Goal: Transaction & Acquisition: Purchase product/service

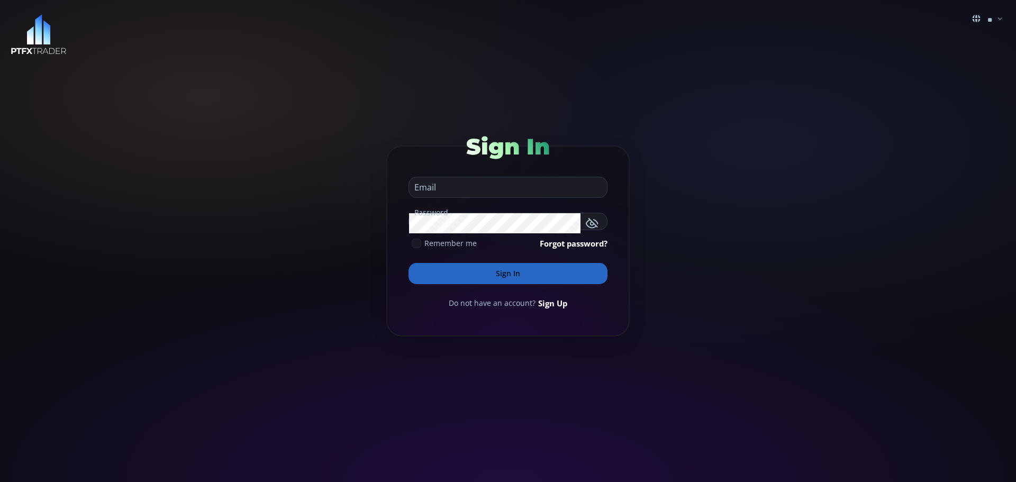
click at [488, 191] on input "email" at bounding box center [505, 187] width 193 height 20
type input "**********"
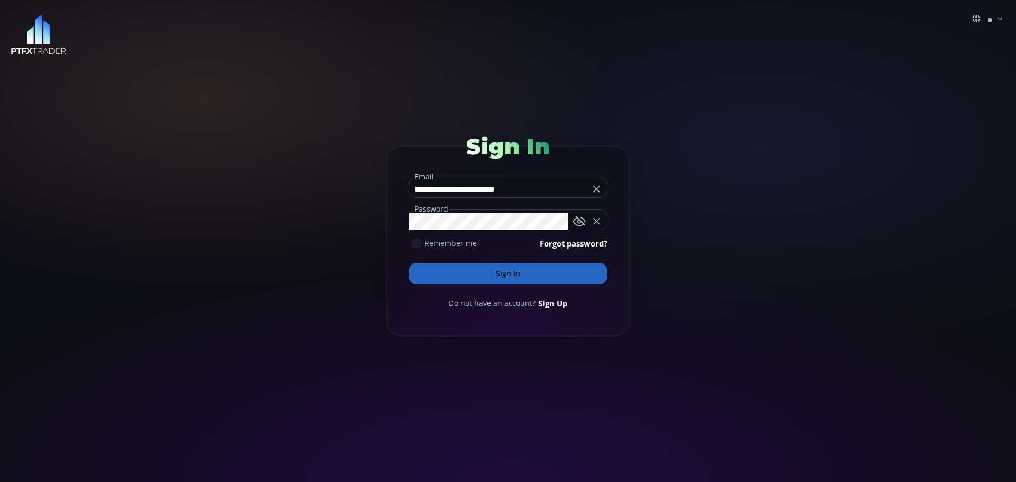
click at [502, 274] on button "Sign In" at bounding box center [508, 273] width 199 height 21
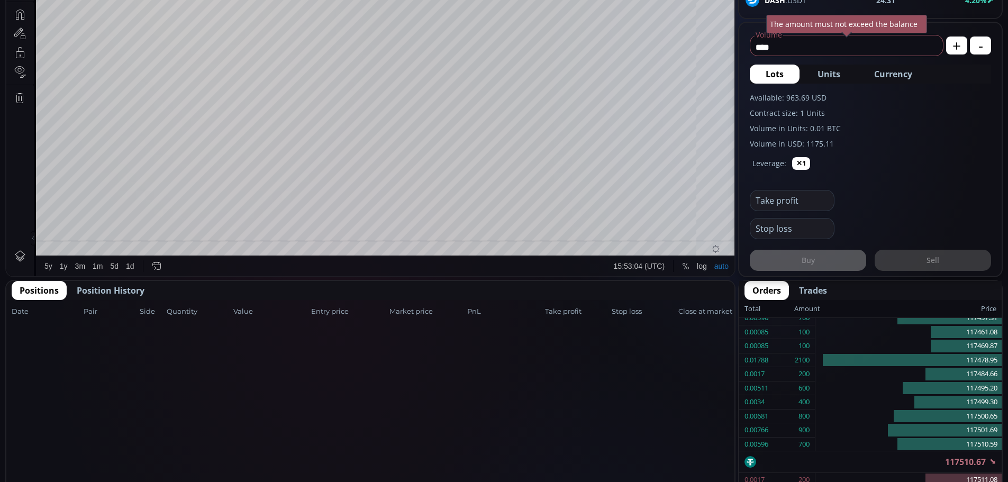
scroll to position [370, 0]
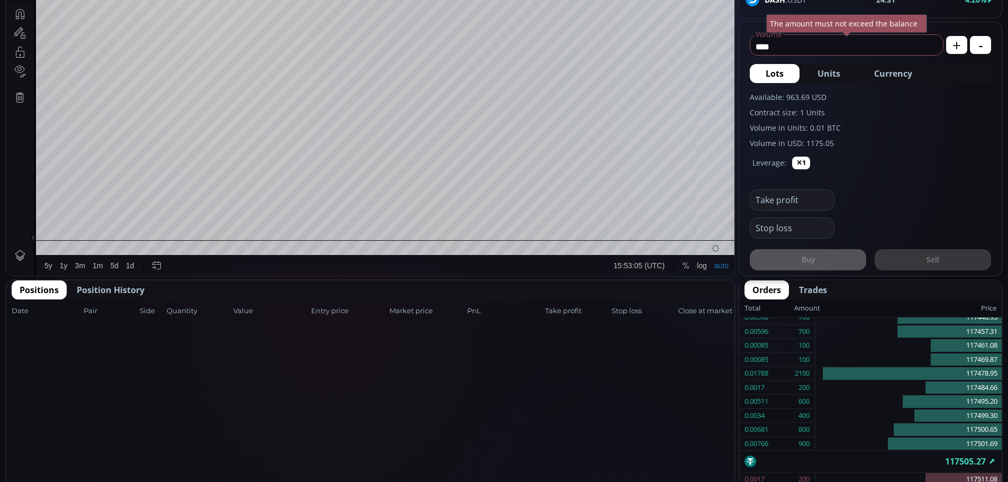
click at [102, 291] on span "Position History" at bounding box center [111, 290] width 68 height 13
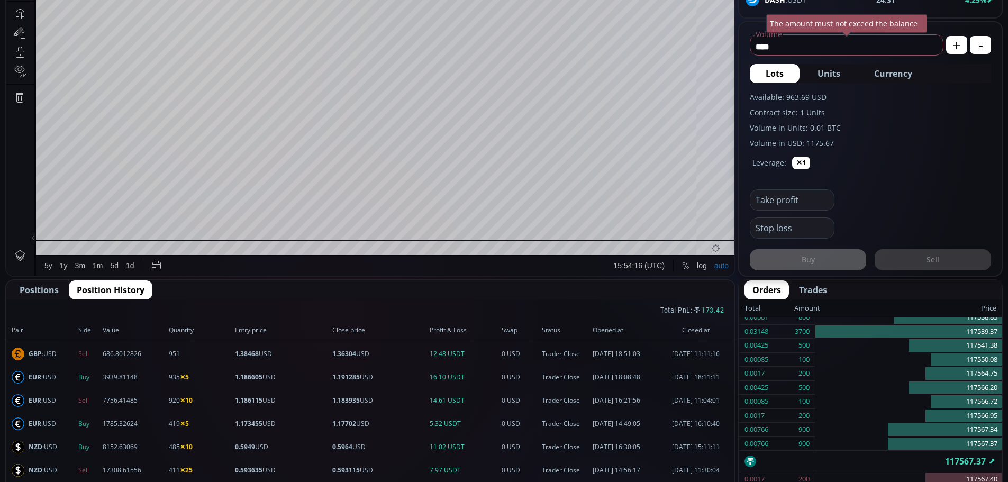
click at [35, 290] on span "Positions" at bounding box center [39, 290] width 39 height 13
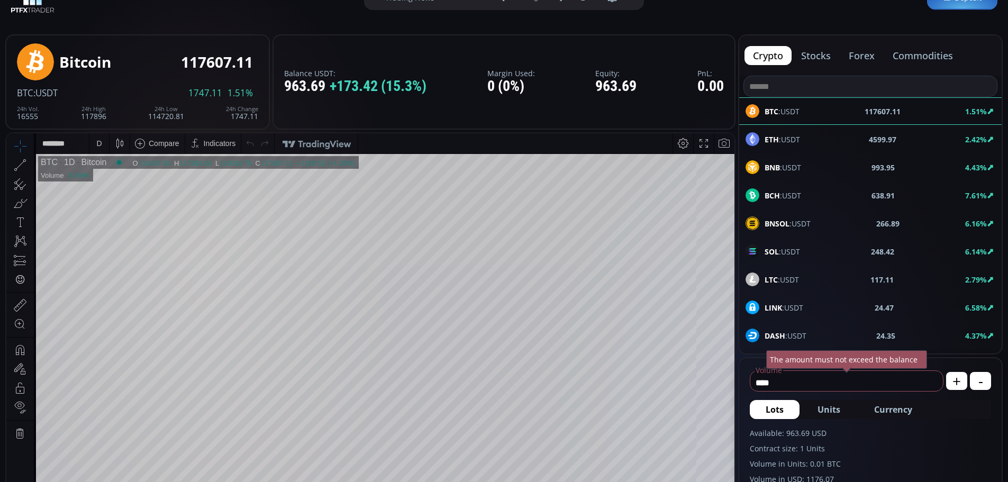
scroll to position [53, 0]
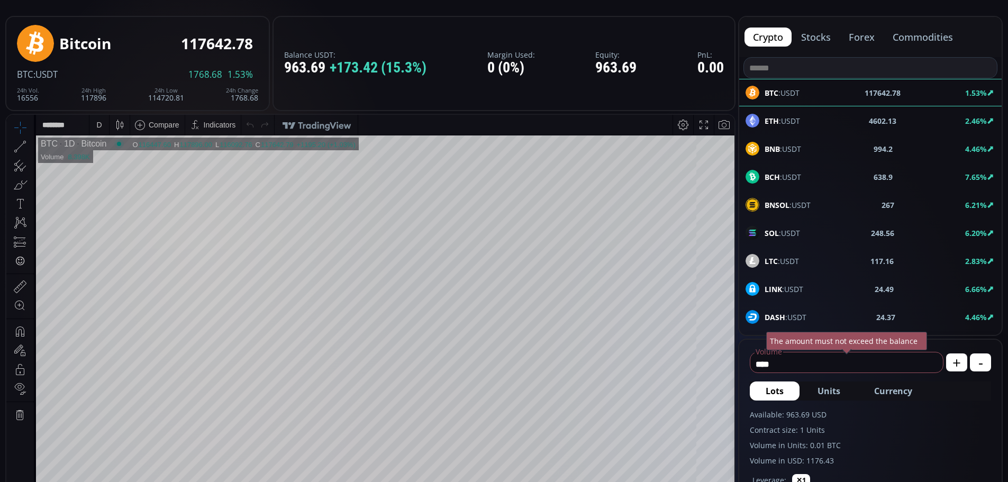
click at [865, 37] on button "forex" at bounding box center [861, 37] width 43 height 19
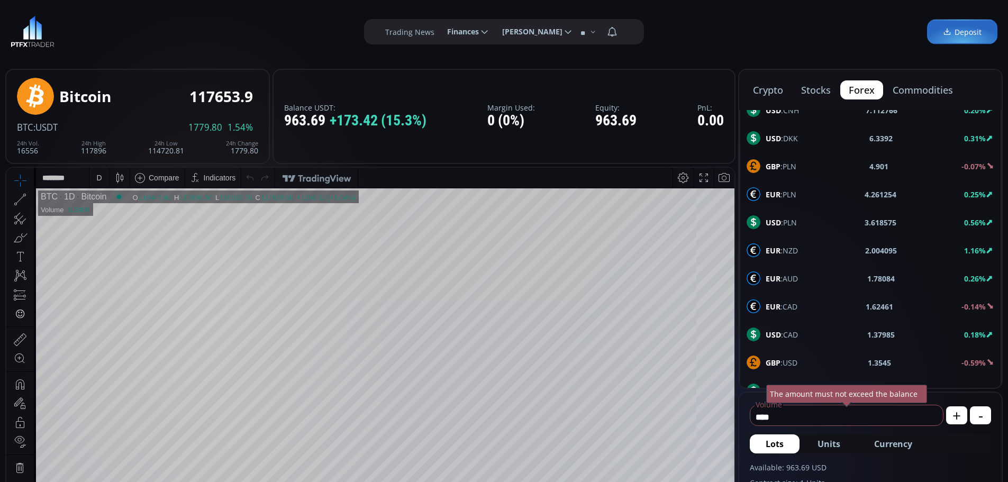
scroll to position [370, 0]
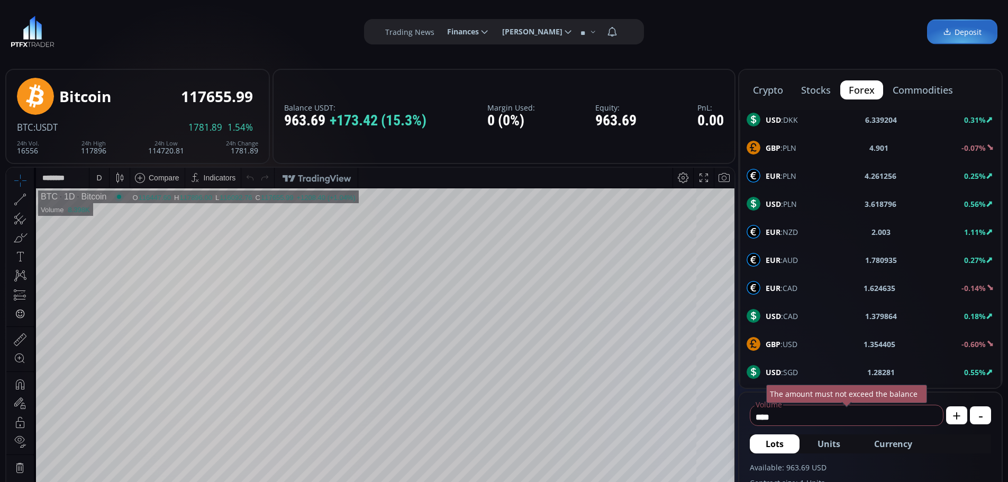
click at [777, 343] on b "GBP" at bounding box center [773, 344] width 15 height 10
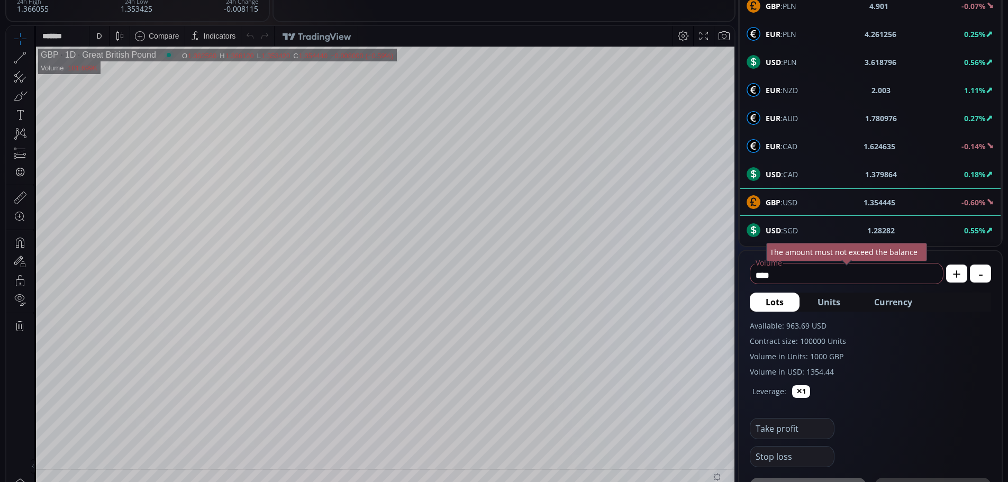
scroll to position [159, 0]
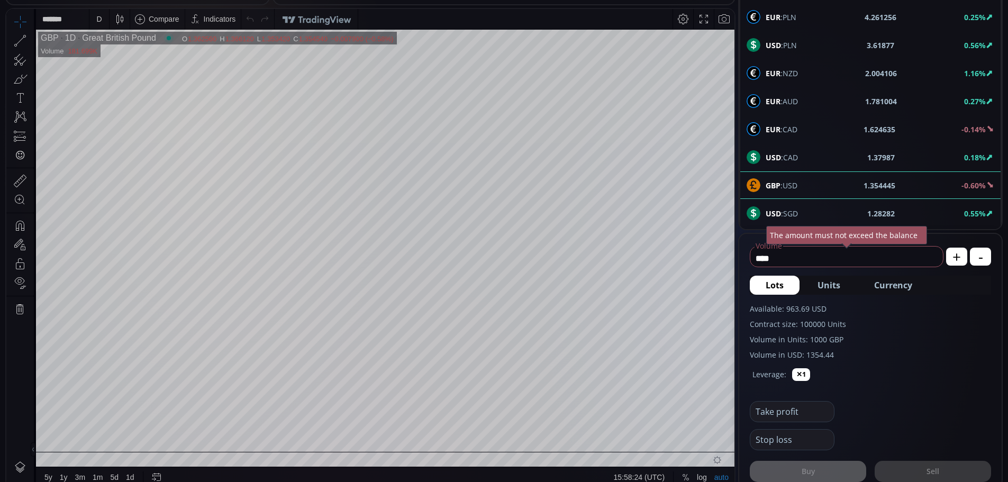
click at [885, 284] on span "Currency" at bounding box center [893, 285] width 38 height 13
click at [931, 256] on icon at bounding box center [930, 258] width 11 height 11
type input "*"
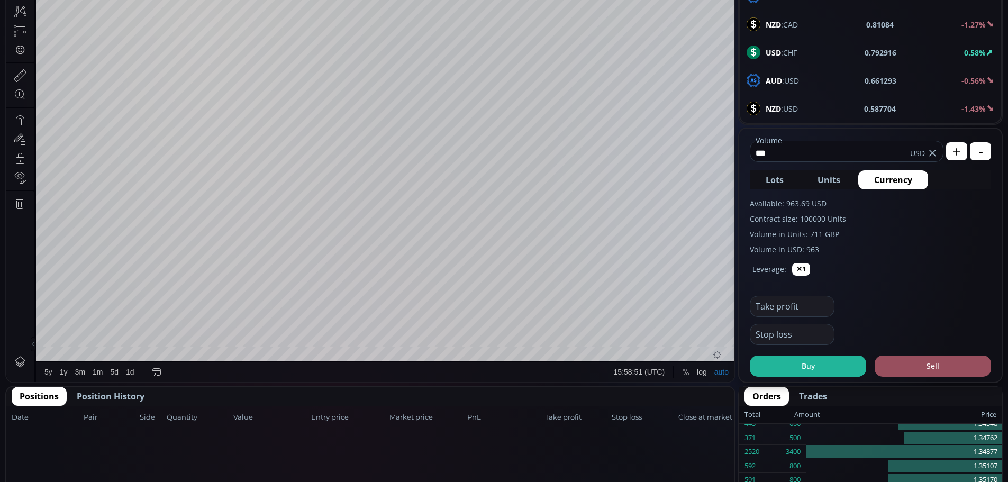
scroll to position [265, 0]
type input "***"
click at [932, 364] on button "Sell" at bounding box center [933, 365] width 116 height 21
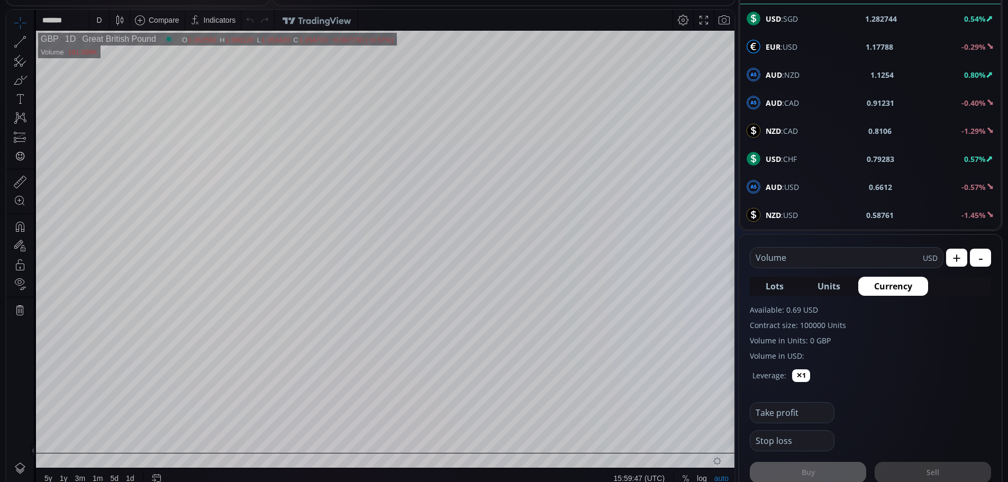
scroll to position [159, 0]
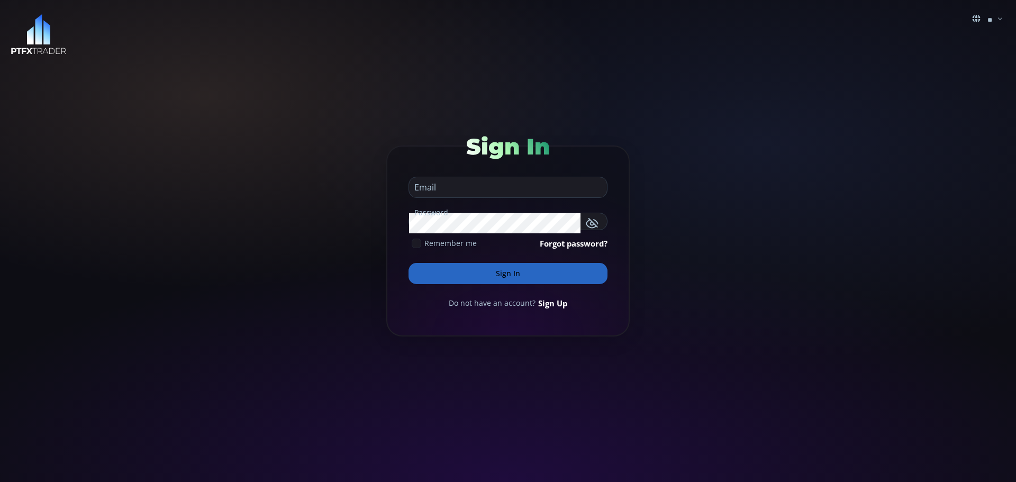
click at [465, 185] on input "email" at bounding box center [505, 187] width 193 height 20
type input "**********"
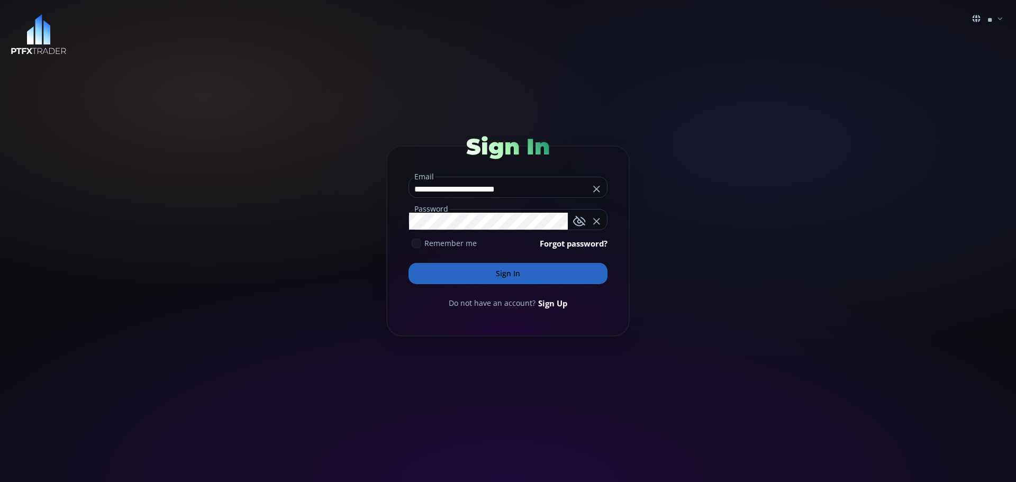
click at [505, 276] on button "Sign In" at bounding box center [508, 273] width 199 height 21
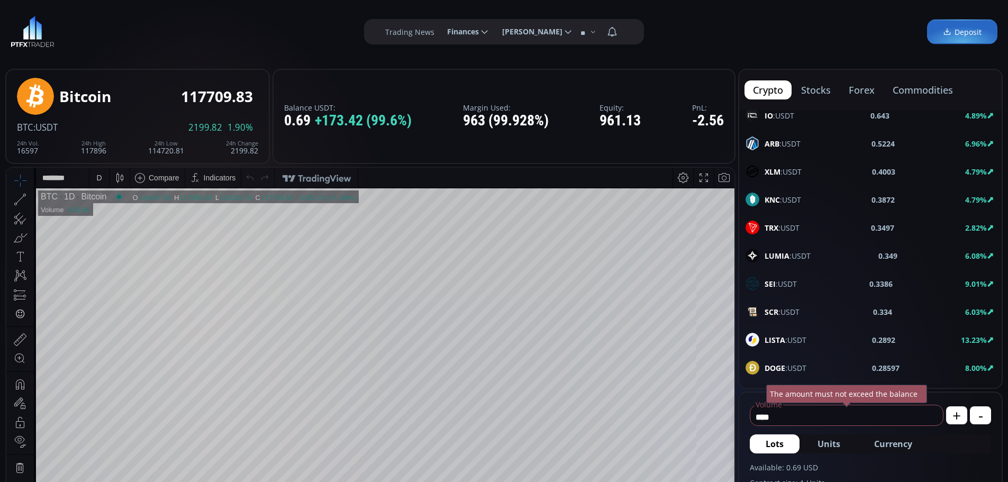
scroll to position [953, 0]
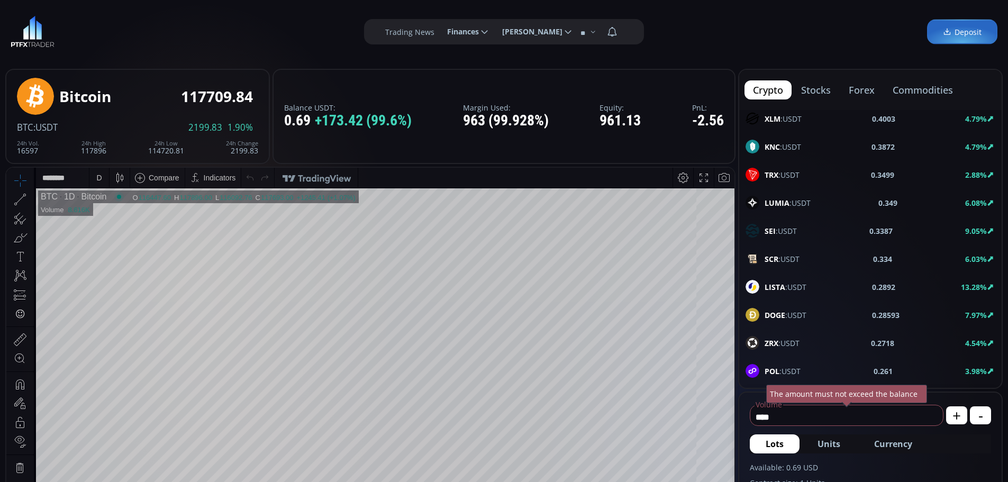
click at [859, 88] on button "forex" at bounding box center [861, 89] width 43 height 19
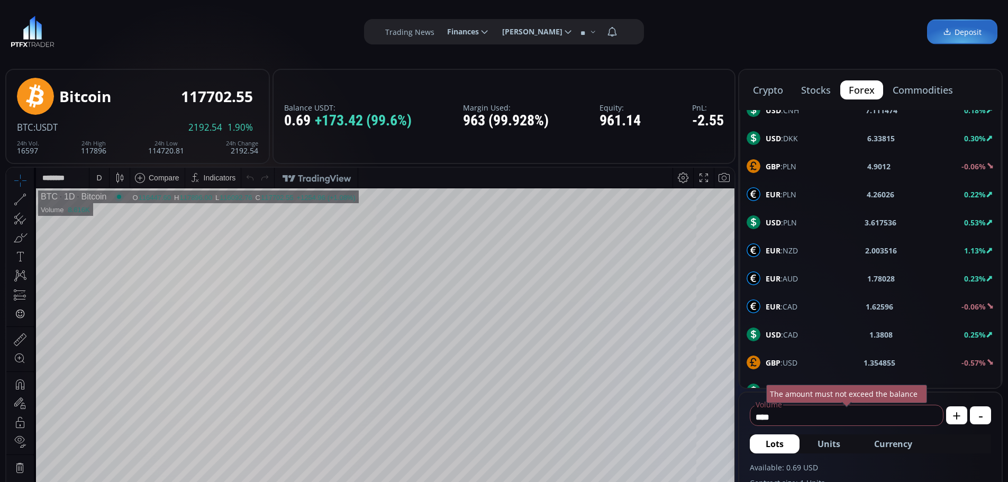
scroll to position [370, 0]
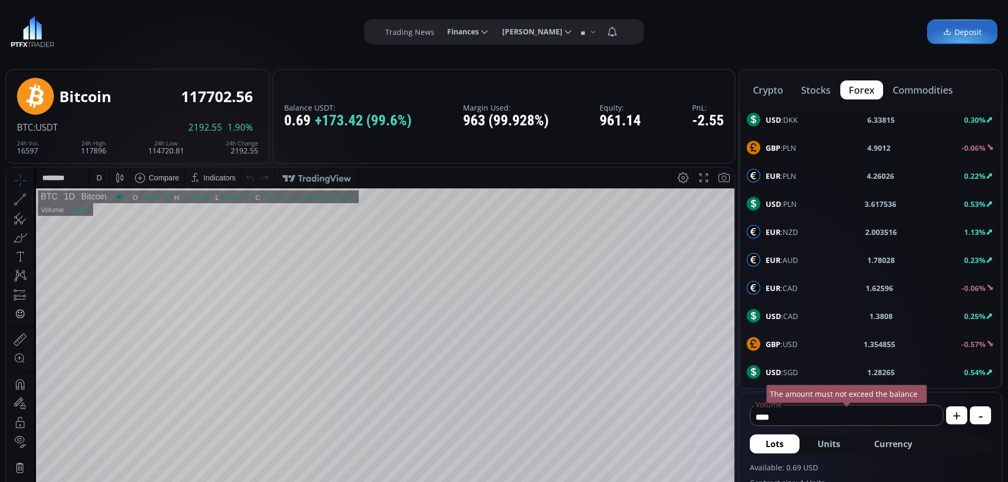
click at [775, 342] on b "GBP" at bounding box center [773, 344] width 15 height 10
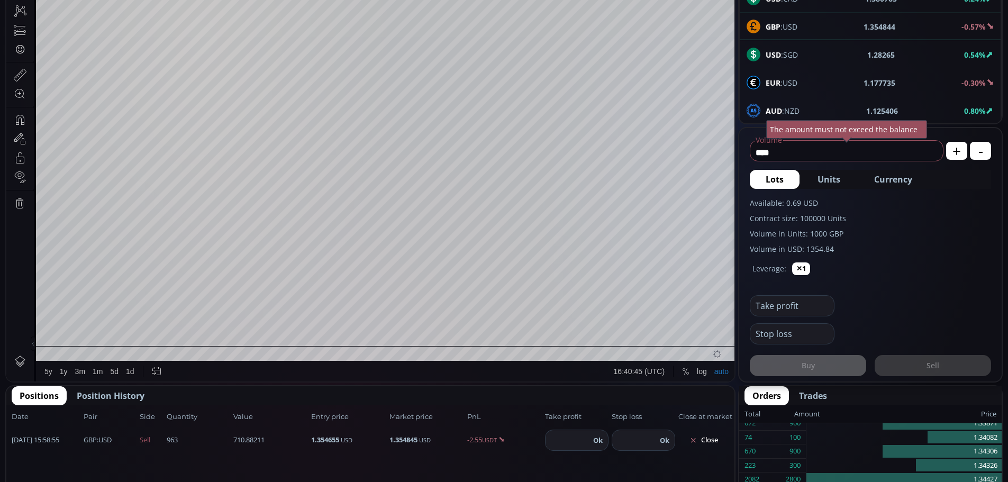
scroll to position [212, 0]
